Goal: Task Accomplishment & Management: Use online tool/utility

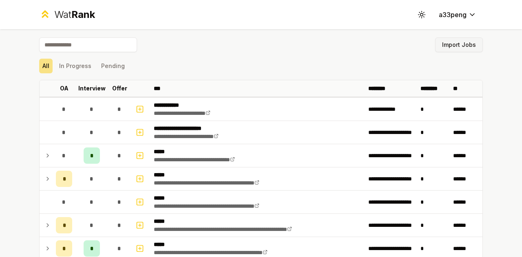
click at [462, 46] on button "Import Jobs" at bounding box center [459, 45] width 48 height 15
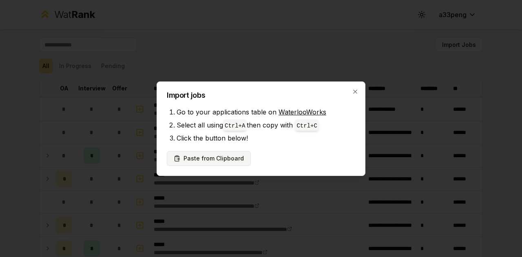
click at [221, 162] on button "Paste from Clipboard" at bounding box center [209, 158] width 84 height 15
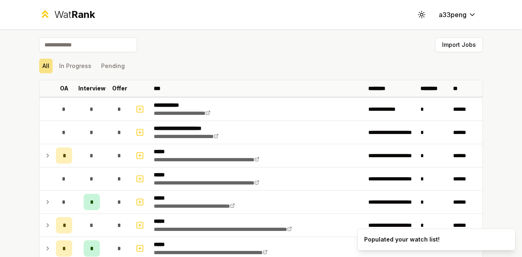
click at [455, 53] on div "Import Jobs" at bounding box center [261, 47] width 444 height 18
click at [458, 43] on button "Import Jobs" at bounding box center [459, 45] width 48 height 15
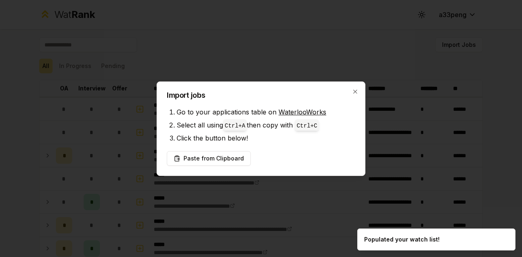
click at [286, 144] on li "Click the button below!" at bounding box center [266, 138] width 179 height 13
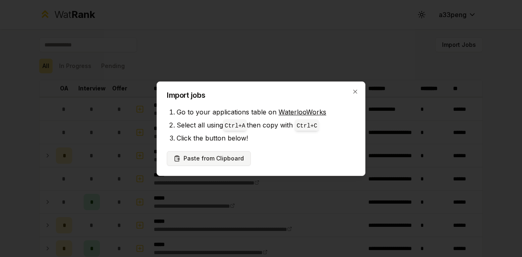
drag, startPoint x: 218, startPoint y: 157, endPoint x: 187, endPoint y: 158, distance: 31.0
click at [187, 158] on button "Paste from Clipboard" at bounding box center [209, 158] width 84 height 15
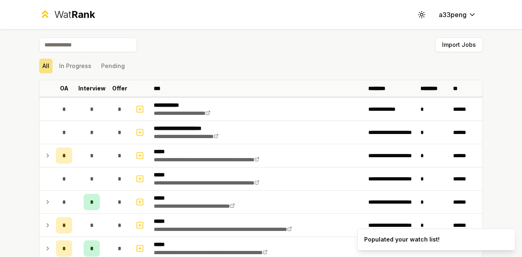
click at [197, 158] on link "**********" at bounding box center [207, 160] width 106 height 6
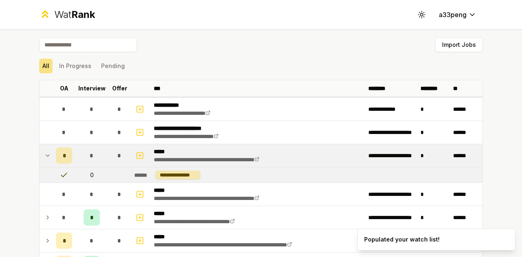
click at [248, 51] on div "Import Jobs" at bounding box center [261, 47] width 444 height 18
click at [220, 172] on td "**********" at bounding box center [307, 175] width 352 height 15
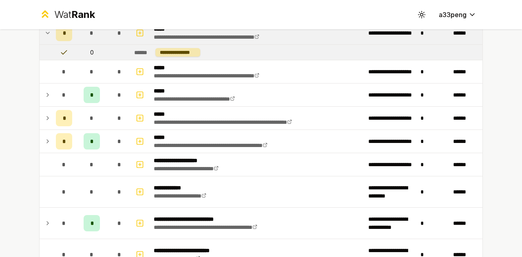
scroll to position [123, 0]
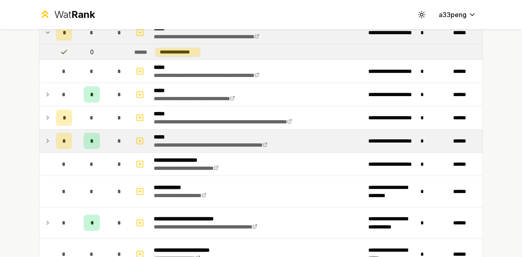
click at [47, 138] on icon at bounding box center [47, 141] width 7 height 10
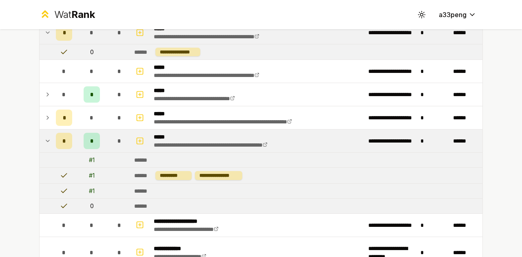
click at [48, 138] on td at bounding box center [46, 141] width 13 height 23
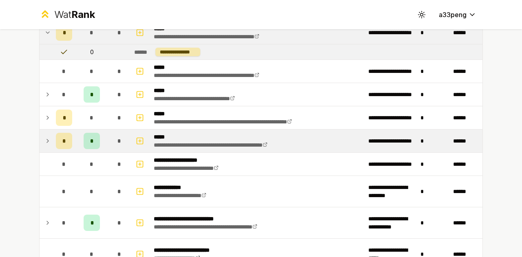
click at [53, 139] on td "*" at bounding box center [64, 141] width 23 height 23
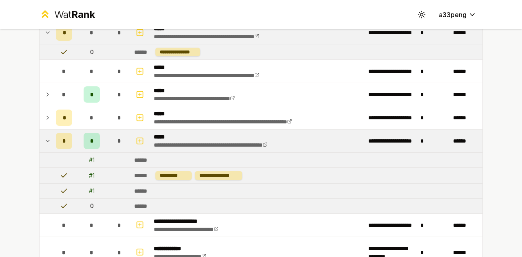
click at [48, 139] on td at bounding box center [46, 141] width 13 height 23
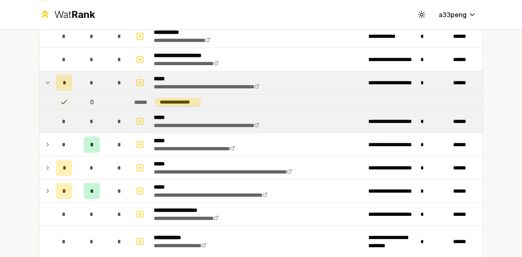
scroll to position [74, 0]
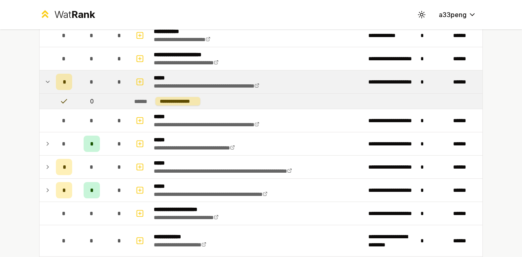
click at [46, 186] on icon at bounding box center [47, 191] width 7 height 10
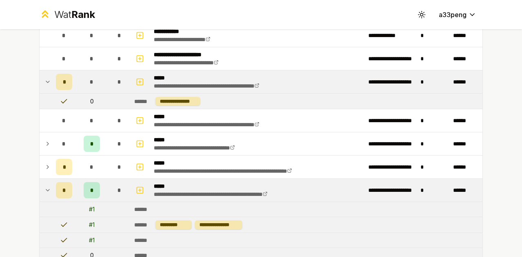
scroll to position [122, 0]
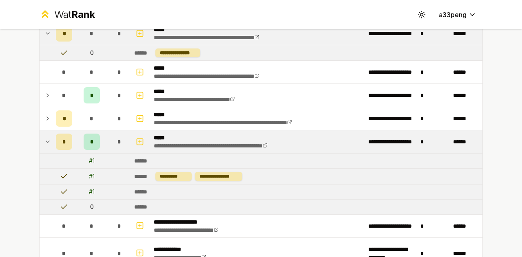
click at [46, 142] on icon at bounding box center [47, 142] width 7 height 10
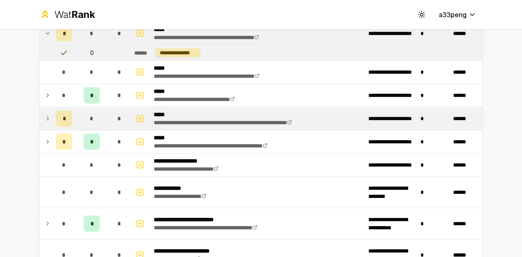
click at [44, 121] on icon at bounding box center [47, 119] width 7 height 10
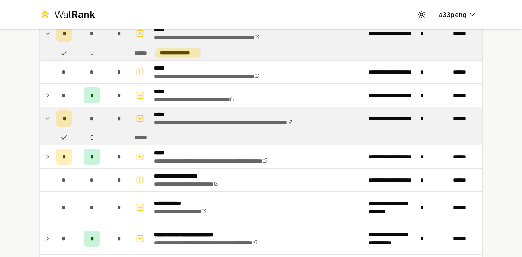
click at [46, 121] on icon at bounding box center [47, 119] width 7 height 10
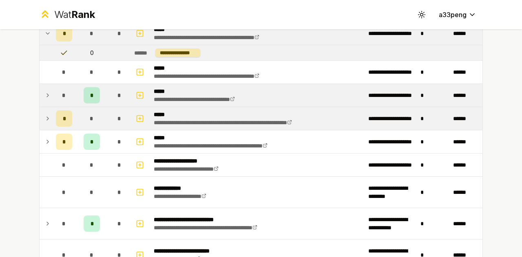
click at [46, 100] on td at bounding box center [46, 95] width 13 height 23
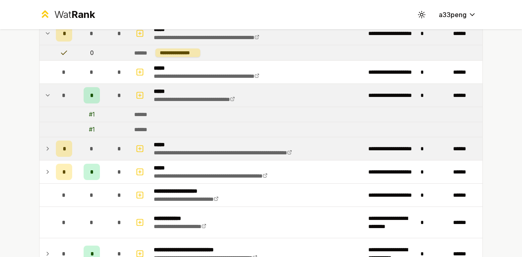
click at [48, 99] on td at bounding box center [46, 95] width 13 height 23
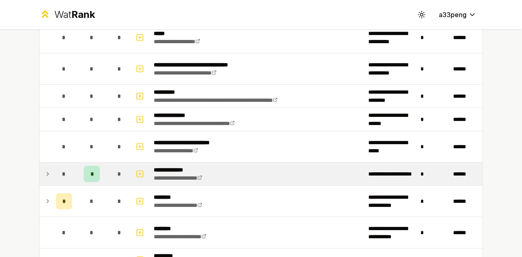
scroll to position [473, 0]
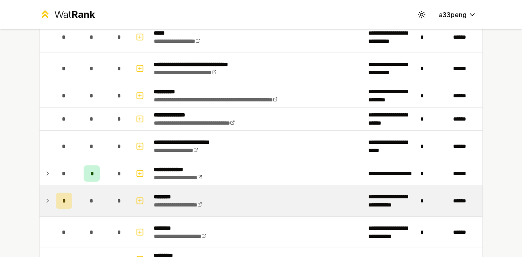
click at [44, 200] on icon at bounding box center [47, 201] width 7 height 10
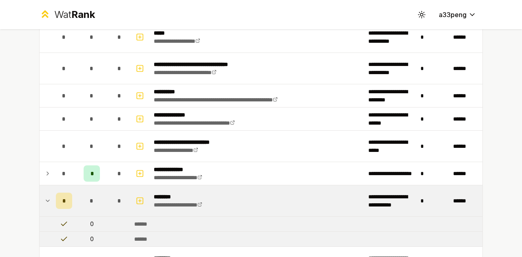
click at [48, 199] on td at bounding box center [46, 201] width 13 height 31
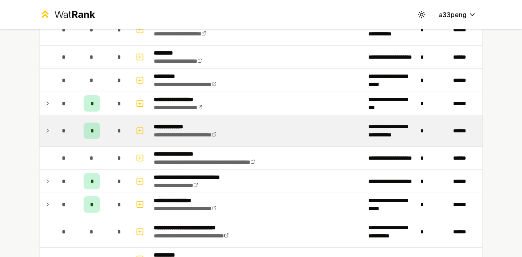
scroll to position [677, 0]
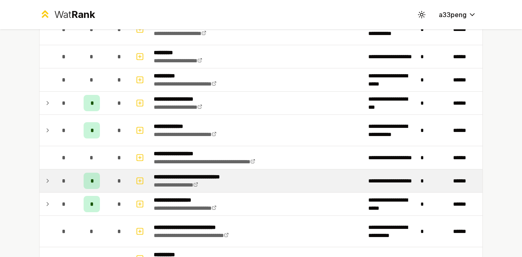
click at [53, 177] on td "*" at bounding box center [64, 181] width 23 height 23
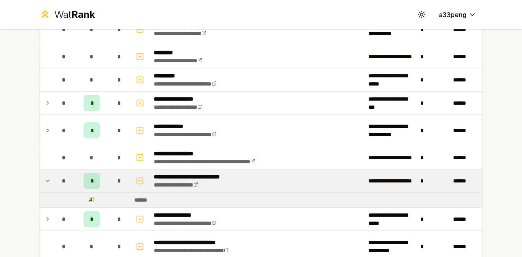
click at [45, 176] on icon at bounding box center [47, 181] width 7 height 10
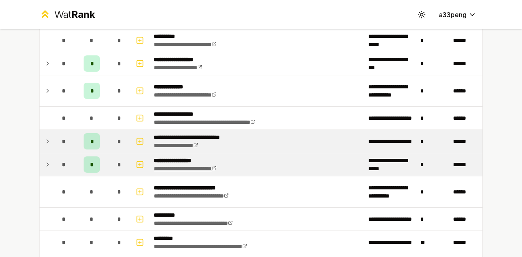
scroll to position [717, 0]
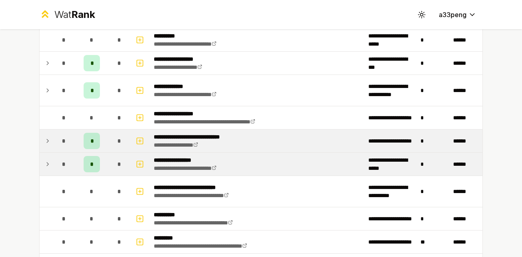
click at [48, 162] on td at bounding box center [46, 164] width 13 height 23
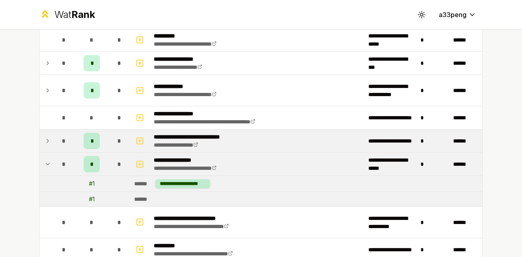
click at [48, 162] on td at bounding box center [46, 164] width 13 height 23
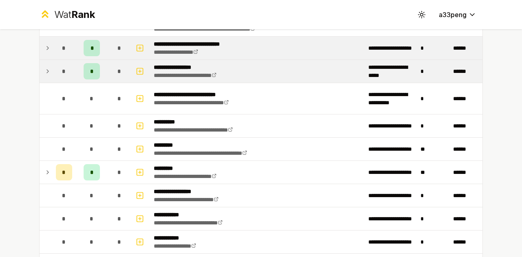
scroll to position [810, 0]
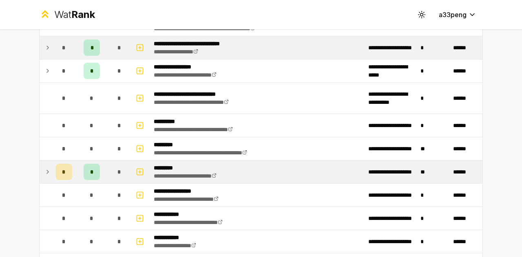
click at [44, 167] on icon at bounding box center [47, 172] width 7 height 10
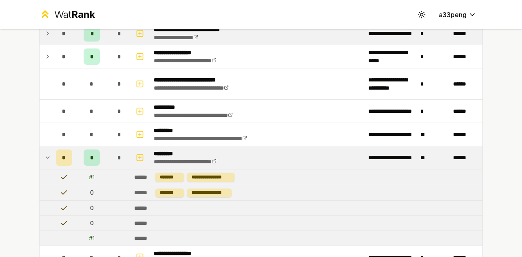
scroll to position [825, 0]
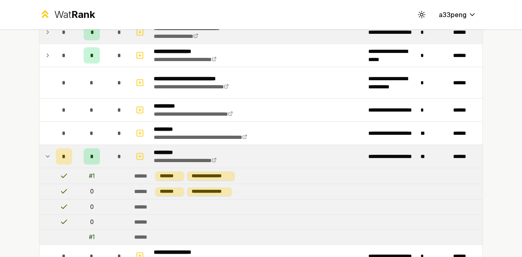
click at [44, 154] on icon at bounding box center [47, 157] width 7 height 10
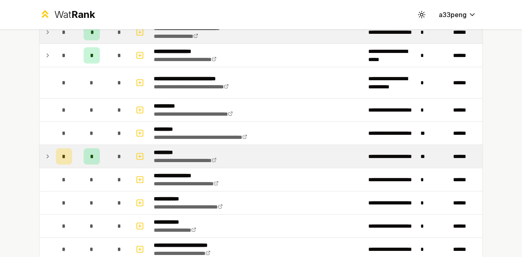
click at [44, 154] on icon at bounding box center [47, 157] width 7 height 10
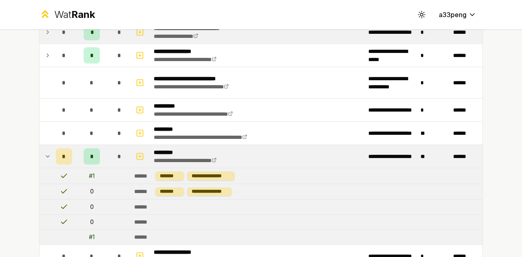
click at [44, 154] on icon at bounding box center [47, 157] width 7 height 10
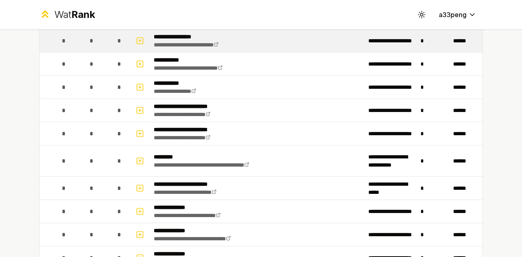
scroll to position [1045, 0]
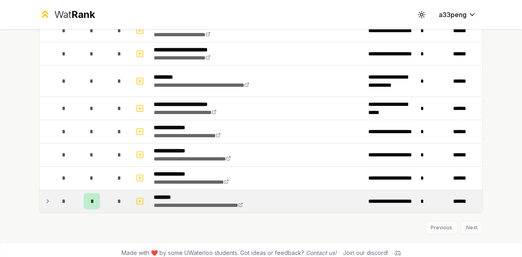
click at [40, 196] on td at bounding box center [46, 201] width 13 height 23
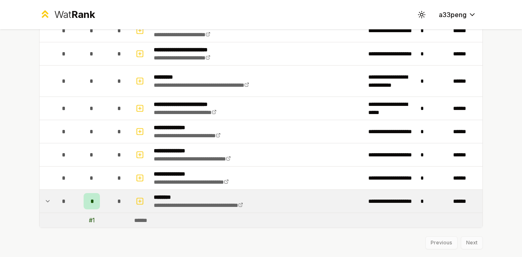
click at [40, 196] on td at bounding box center [46, 201] width 13 height 23
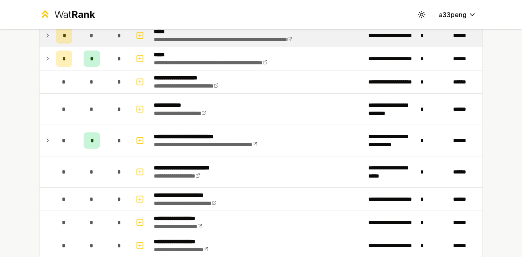
scroll to position [0, 0]
